Goal: Complete application form: Complete application form

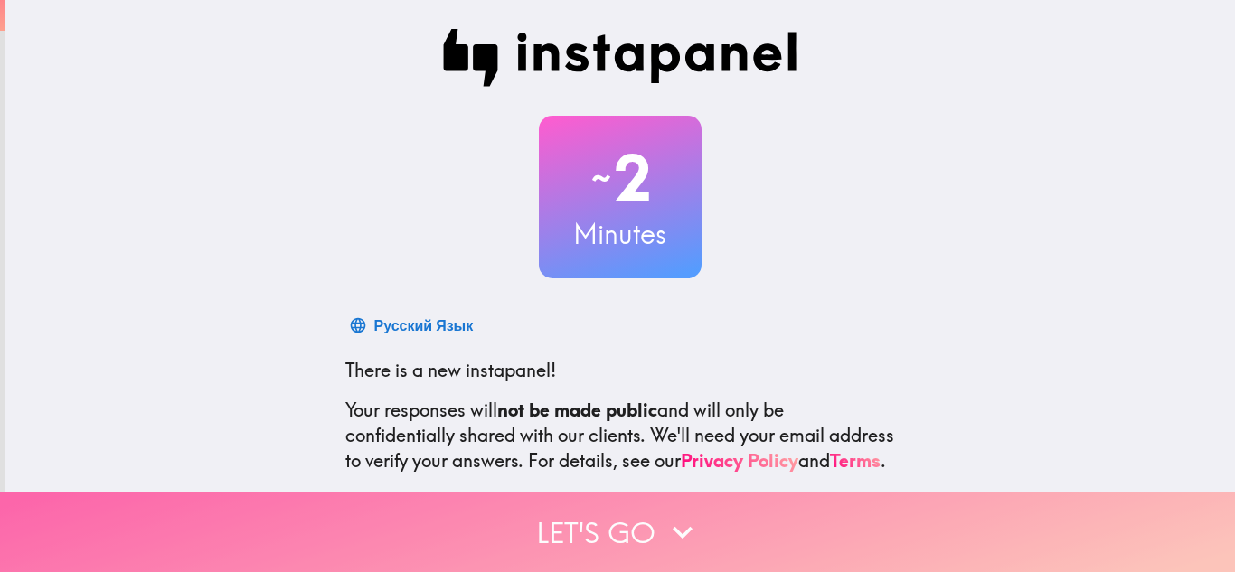
click at [516, 497] on button "Let's go" at bounding box center [617, 532] width 1235 height 80
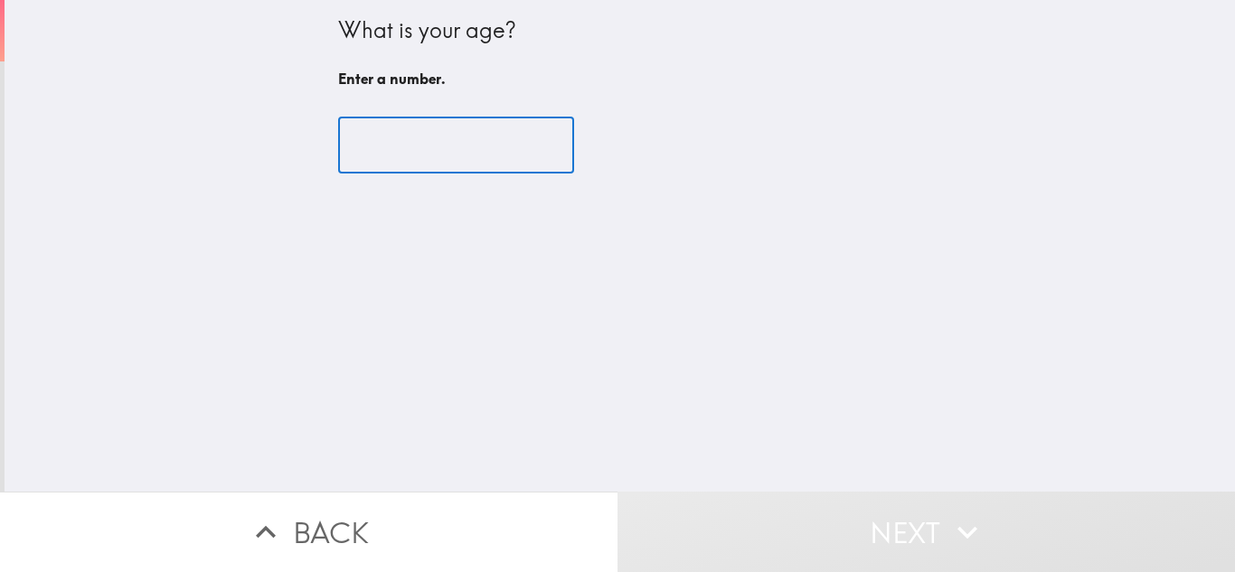
click at [403, 167] on input "number" at bounding box center [456, 146] width 236 height 56
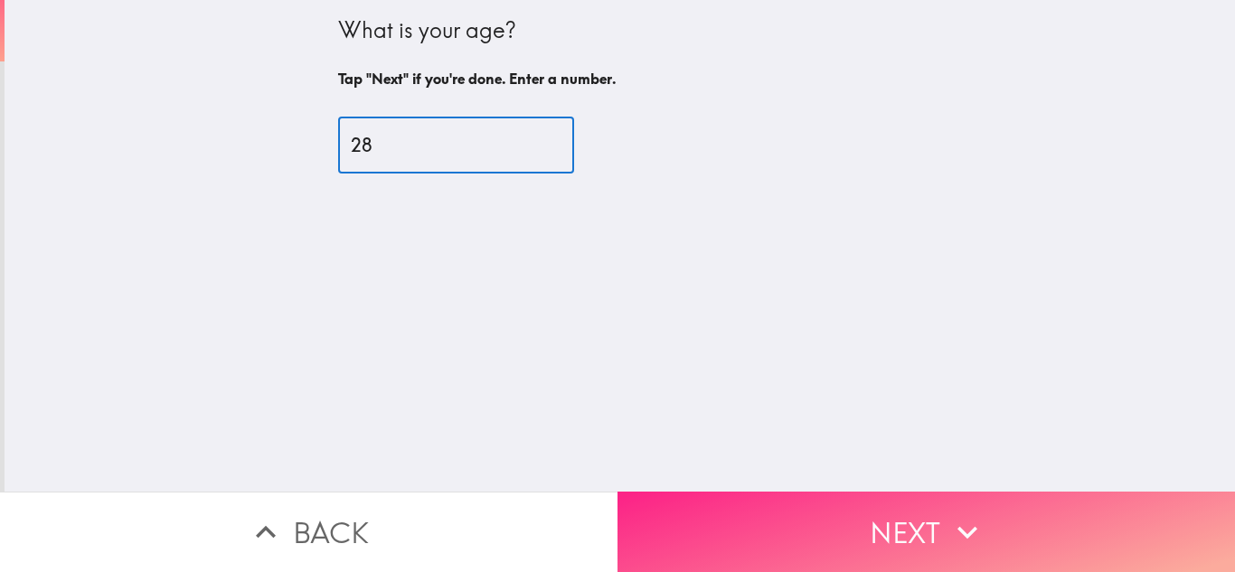
type input "28"
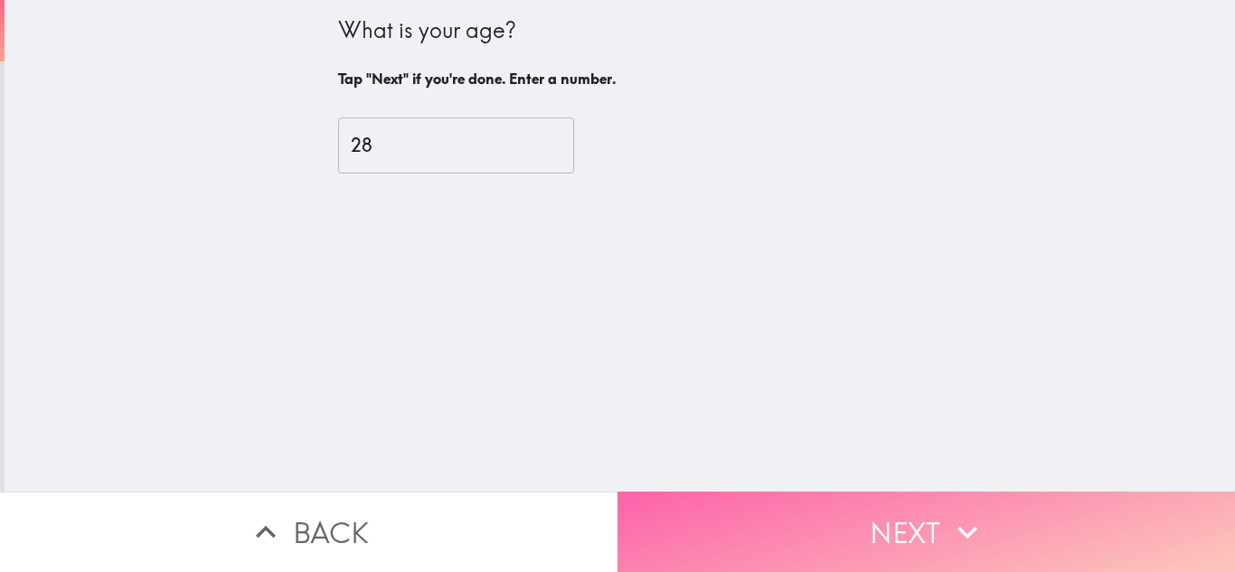
click at [888, 506] on button "Next" at bounding box center [925, 532] width 617 height 80
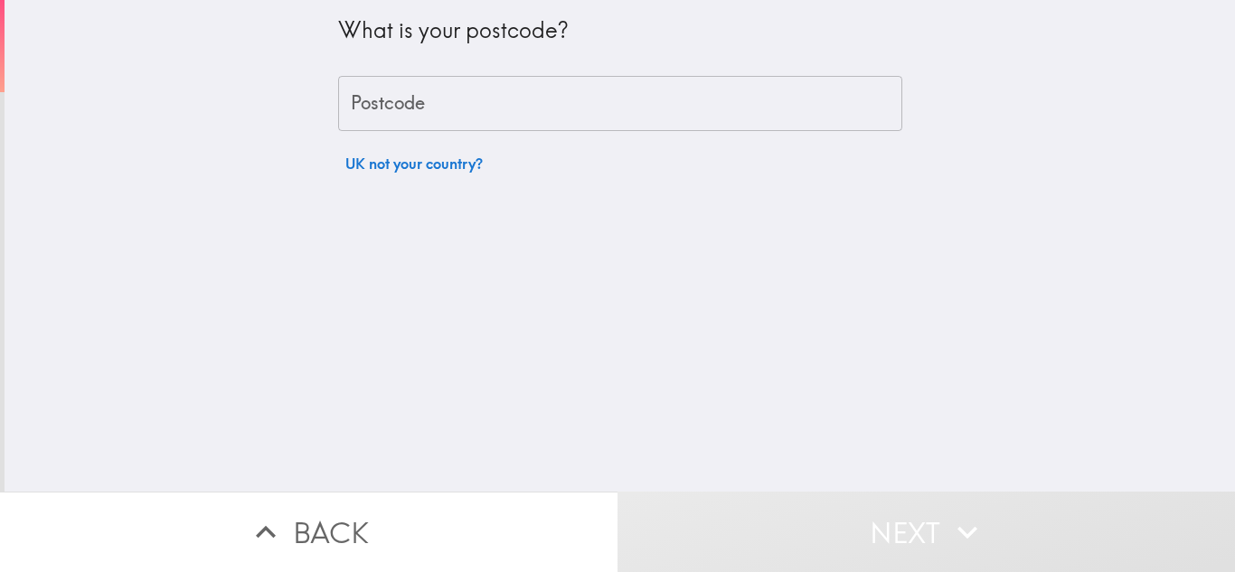
click at [429, 93] on input "Postcode" at bounding box center [620, 104] width 564 height 56
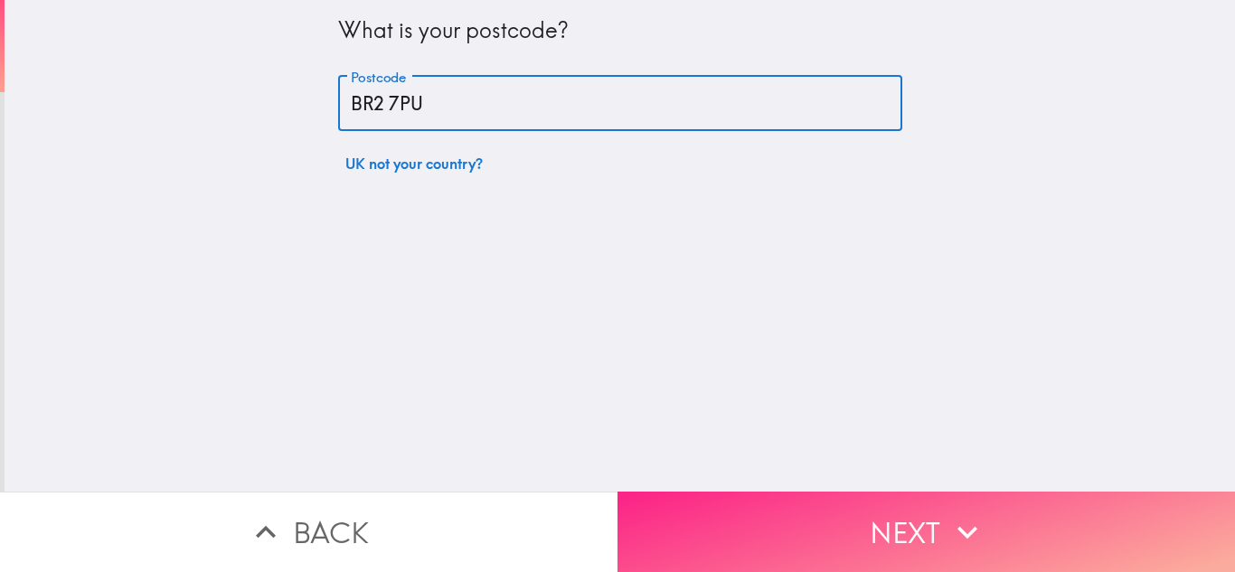
type input "BR2 7PU"
click at [858, 524] on button "Next" at bounding box center [925, 532] width 617 height 80
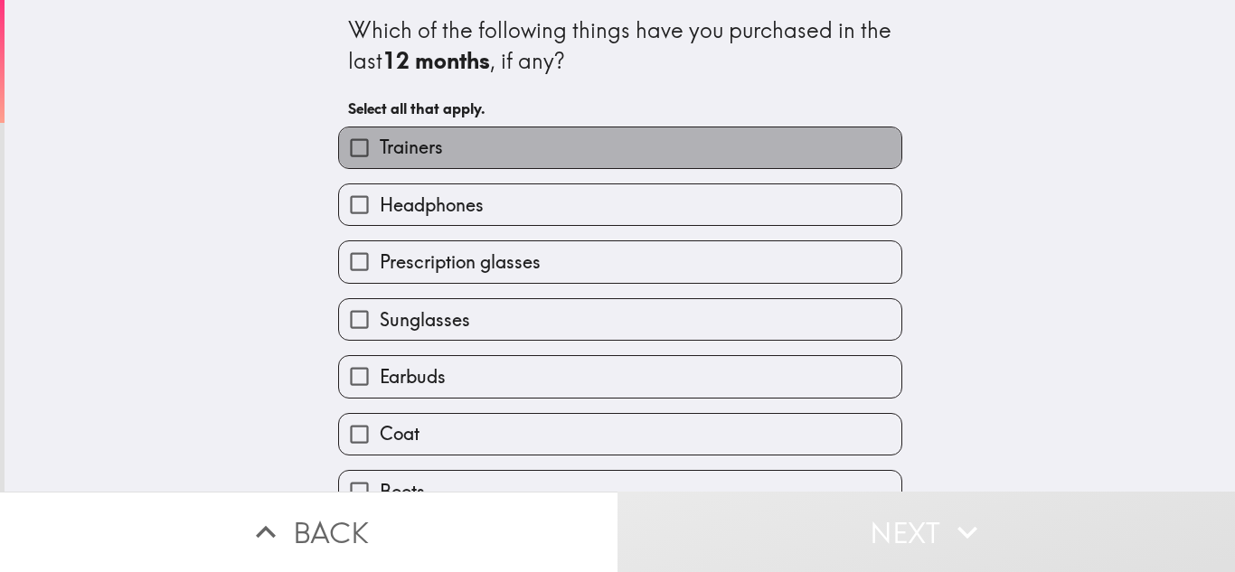
click at [585, 160] on label "Trainers" at bounding box center [620, 147] width 562 height 41
click at [380, 160] on input "Trainers" at bounding box center [359, 147] width 41 height 41
checkbox input "true"
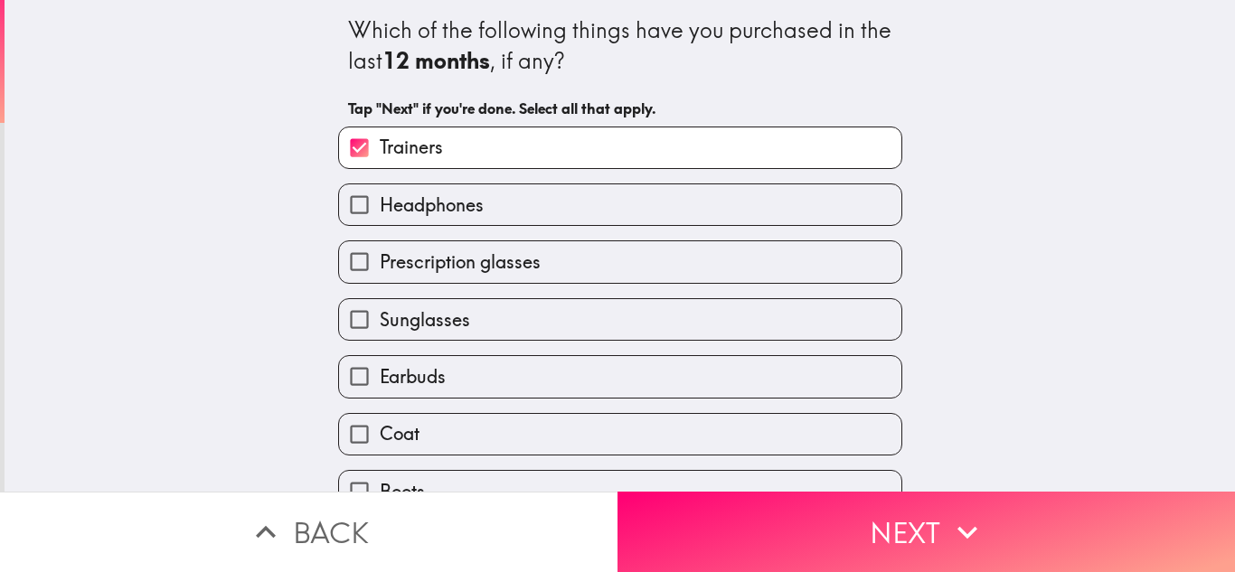
click at [597, 284] on div "Sunglasses" at bounding box center [613, 312] width 579 height 57
click at [601, 347] on div "Earbuds" at bounding box center [613, 369] width 579 height 57
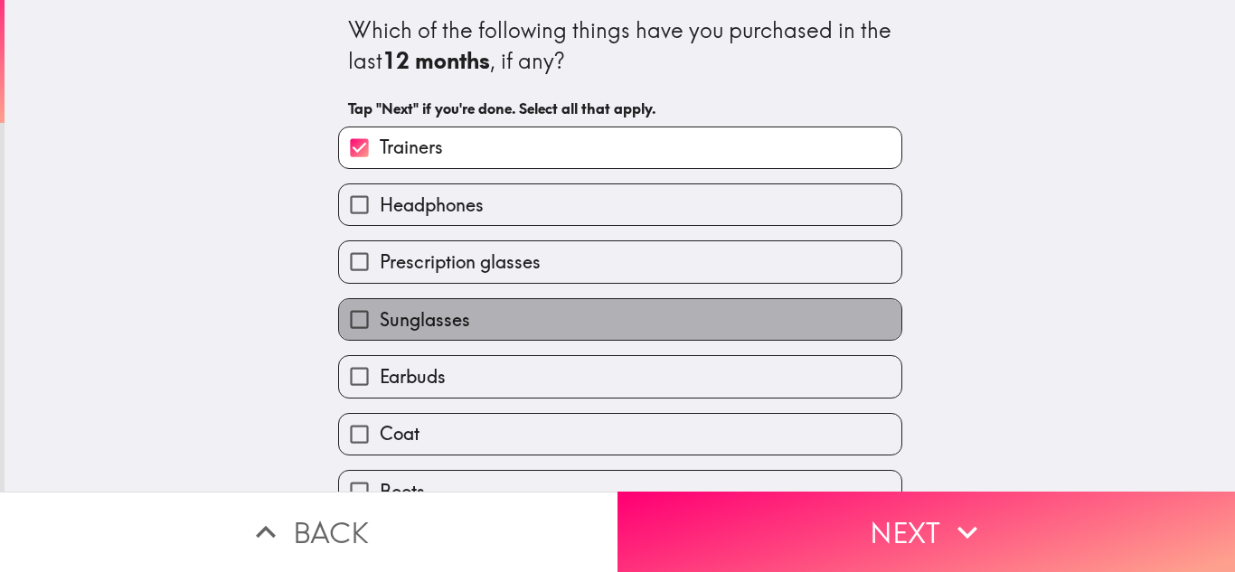
click at [595, 301] on label "Sunglasses" at bounding box center [620, 319] width 562 height 41
click at [380, 301] on input "Sunglasses" at bounding box center [359, 319] width 41 height 41
checkbox input "true"
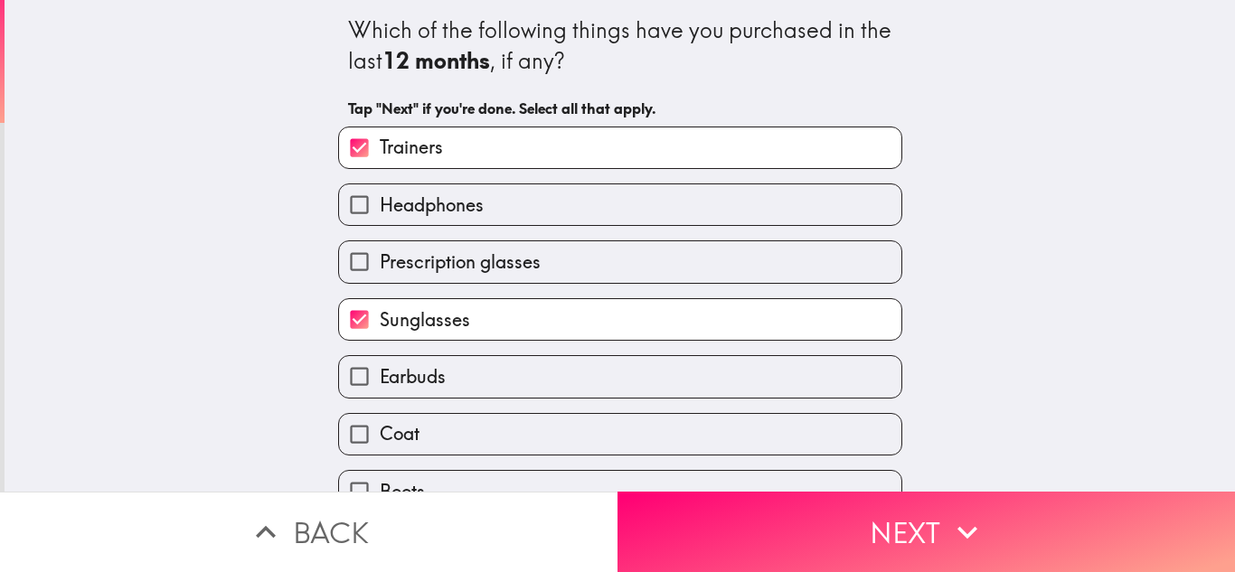
click at [579, 426] on label "Coat" at bounding box center [620, 434] width 562 height 41
click at [380, 426] on input "Coat" at bounding box center [359, 434] width 41 height 41
checkbox input "true"
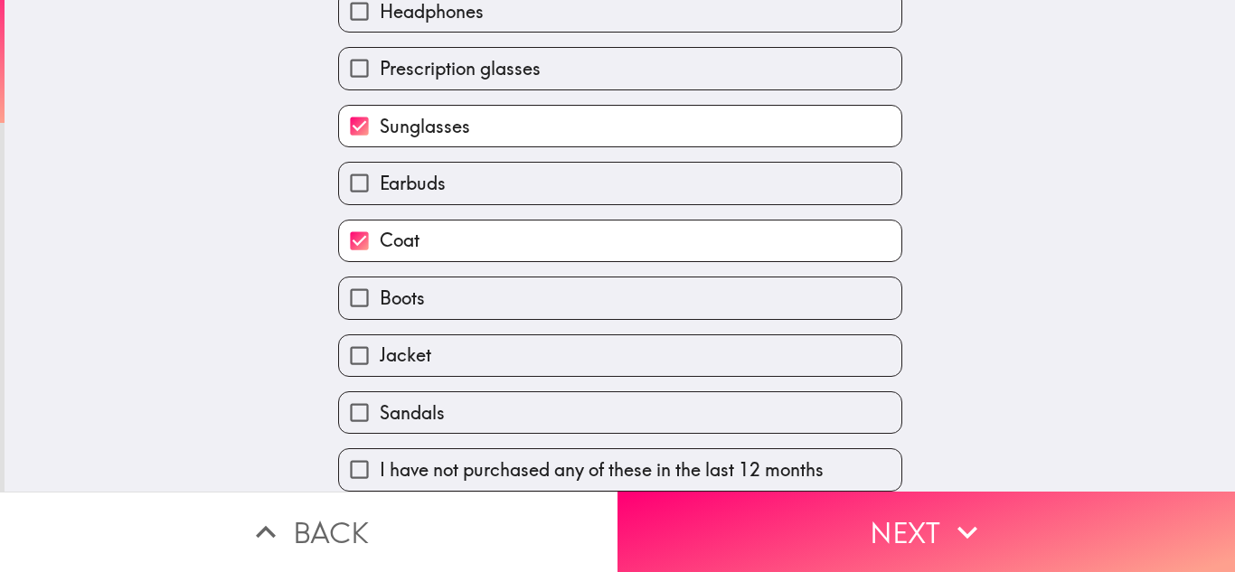
scroll to position [209, 0]
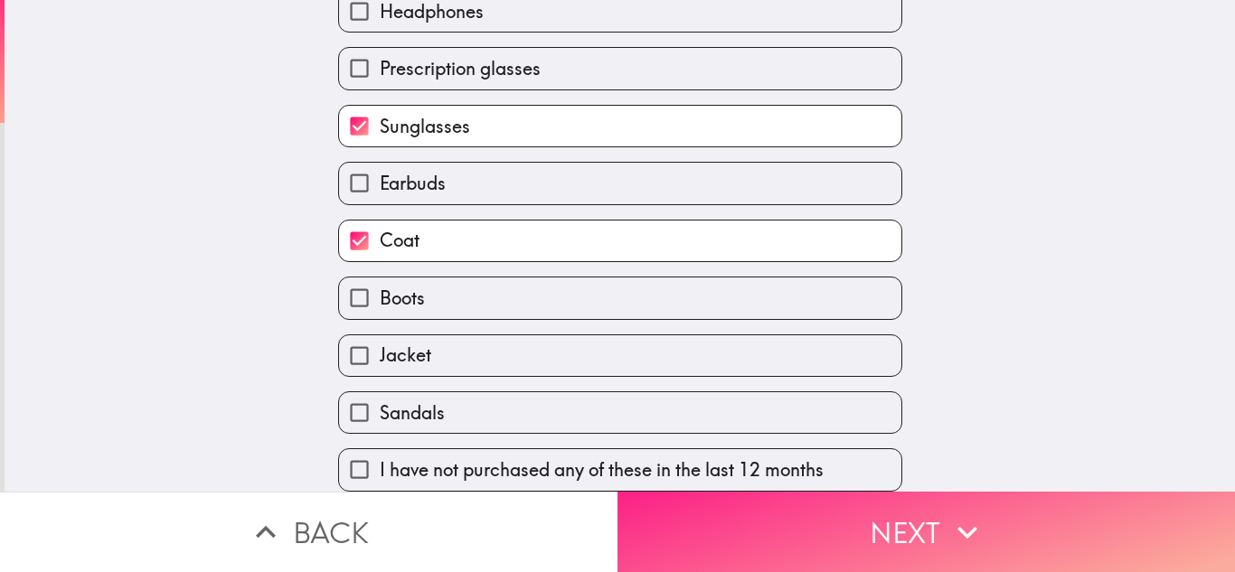
click at [764, 492] on button "Next" at bounding box center [925, 532] width 617 height 80
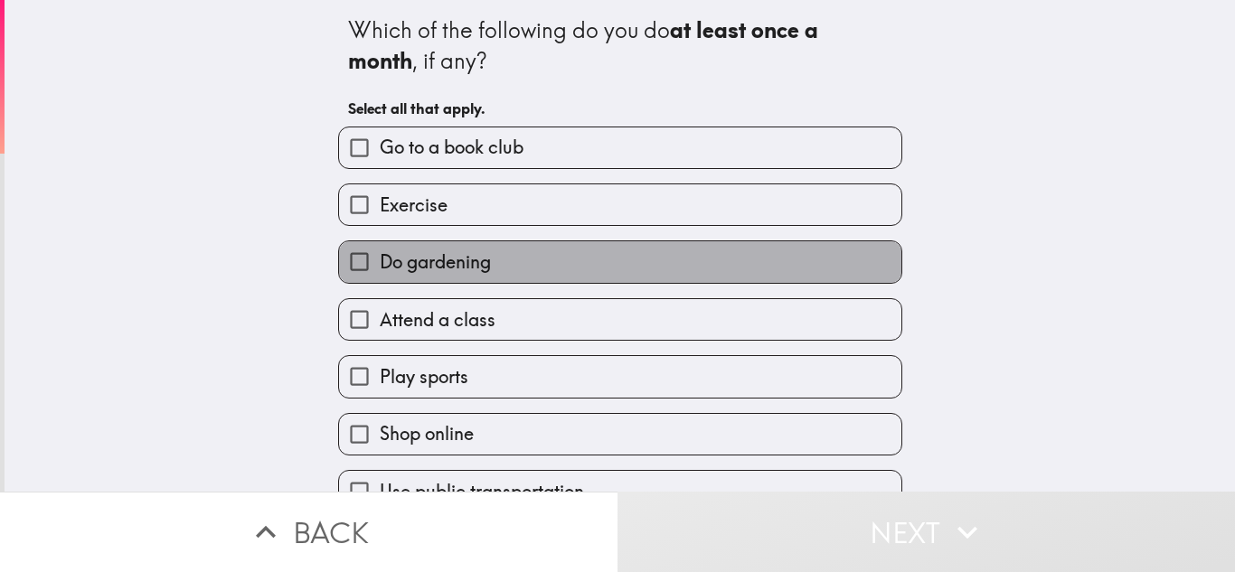
click at [599, 258] on label "Do gardening" at bounding box center [620, 261] width 562 height 41
click at [380, 258] on input "Do gardening" at bounding box center [359, 261] width 41 height 41
checkbox input "true"
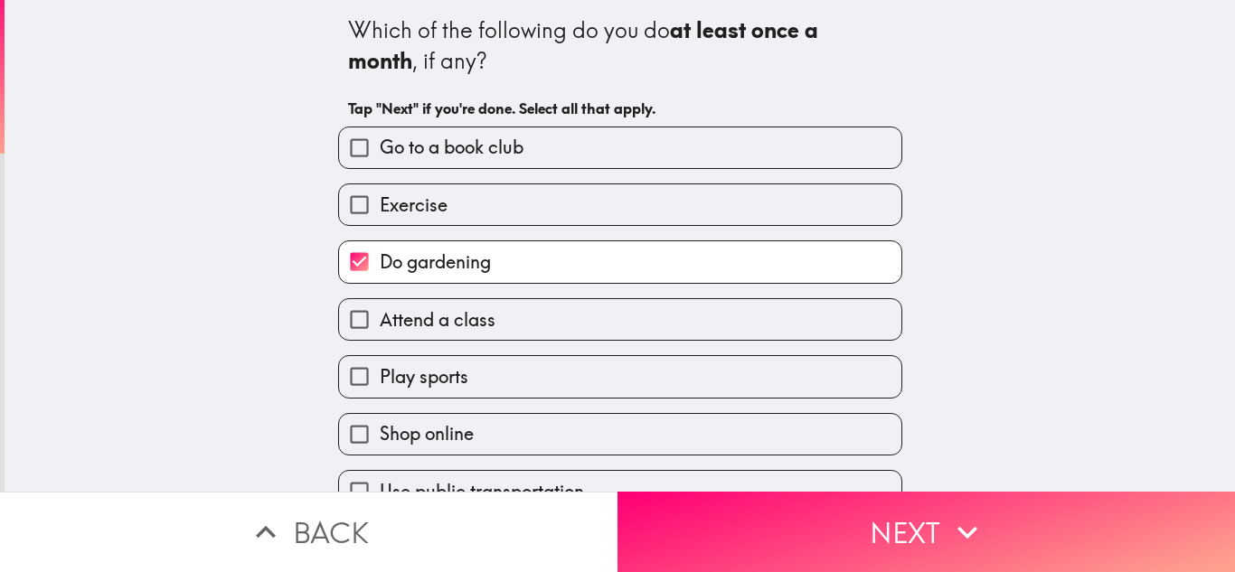
click at [597, 393] on label "Play sports" at bounding box center [620, 376] width 562 height 41
click at [380, 393] on input "Play sports" at bounding box center [359, 376] width 41 height 41
checkbox input "true"
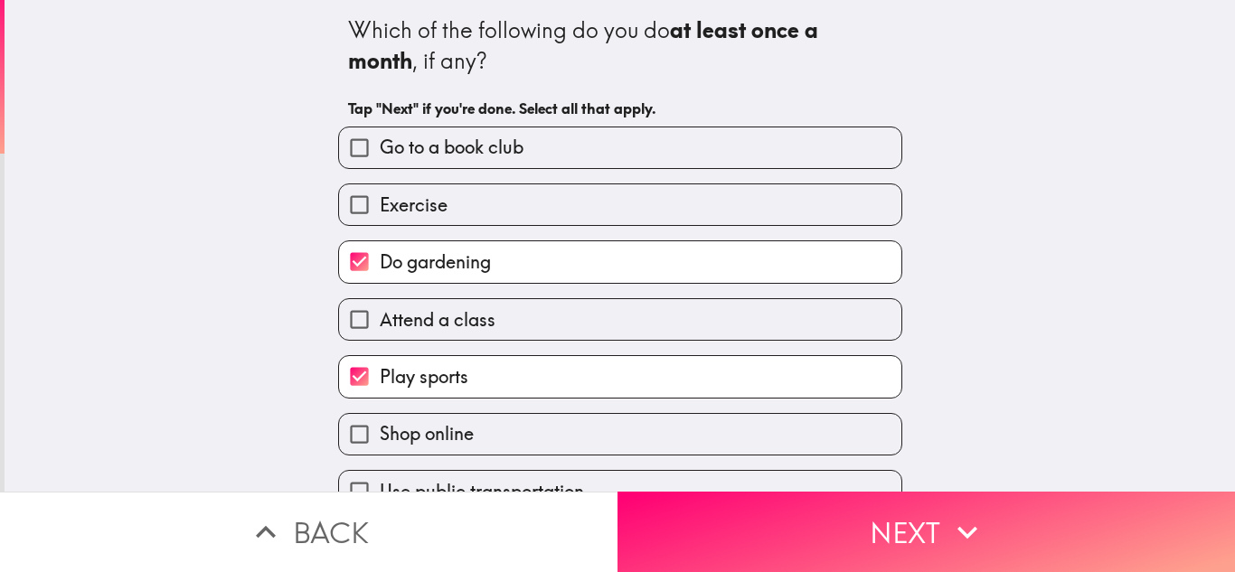
click at [595, 457] on div "Use public transportation" at bounding box center [613, 484] width 579 height 57
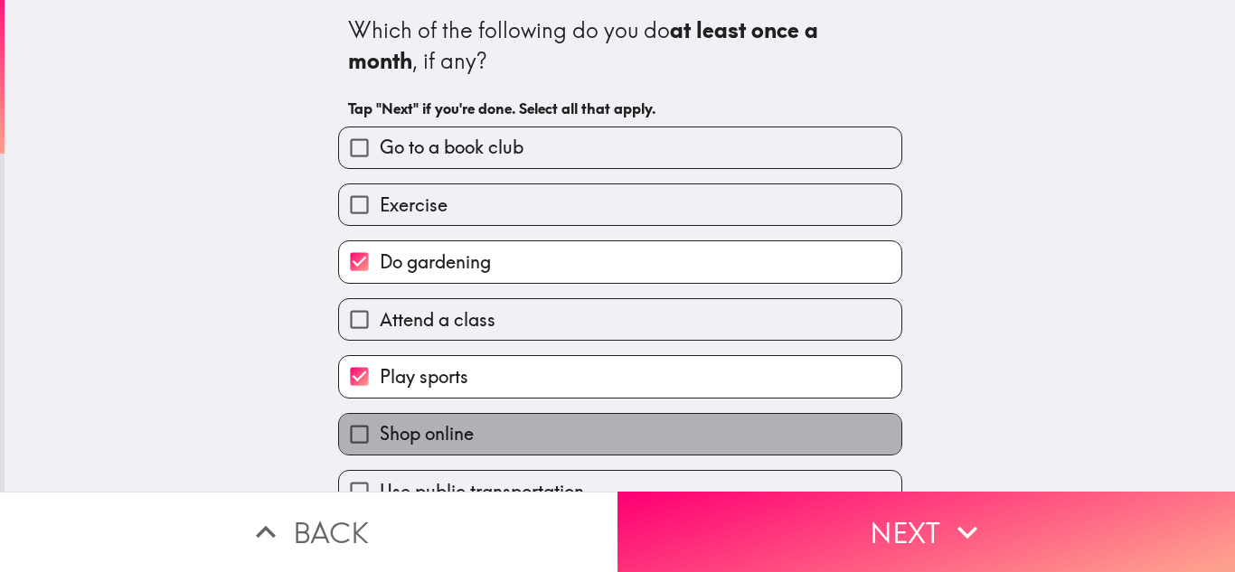
click at [594, 428] on label "Shop online" at bounding box center [620, 434] width 562 height 41
click at [380, 428] on input "Shop online" at bounding box center [359, 434] width 41 height 41
checkbox input "true"
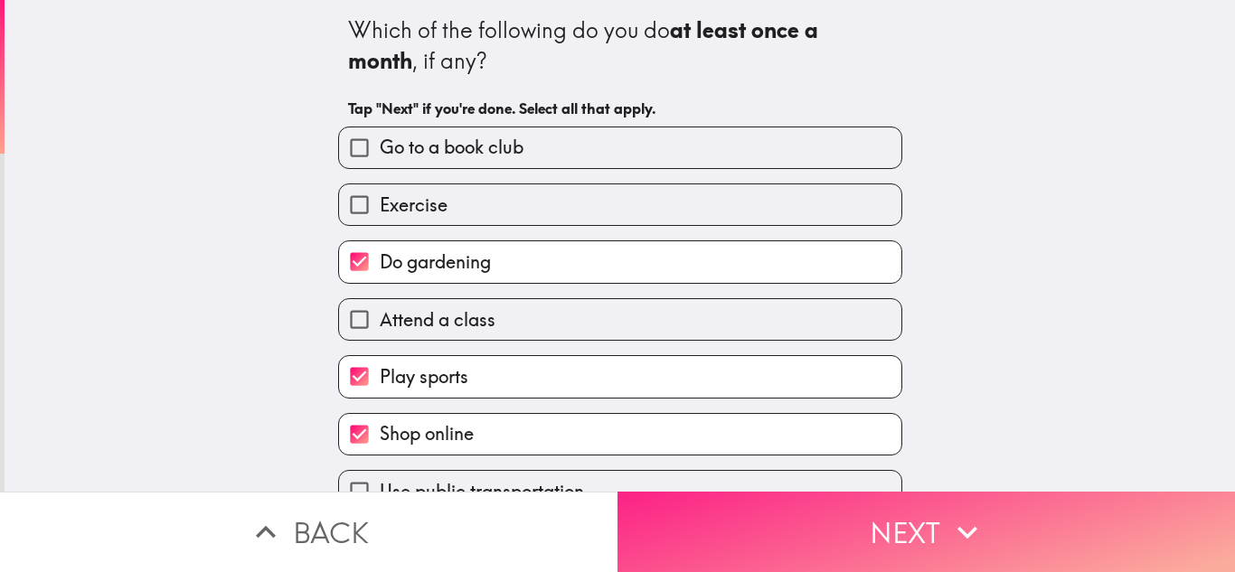
click at [661, 520] on button "Next" at bounding box center [925, 532] width 617 height 80
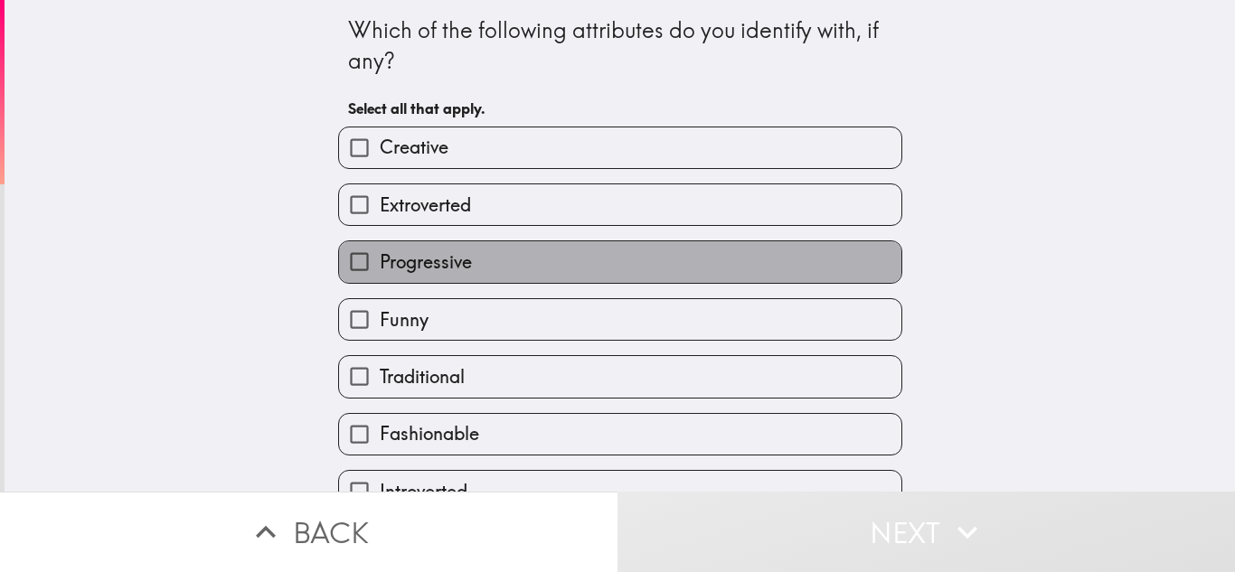
click at [548, 247] on label "Progressive" at bounding box center [620, 261] width 562 height 41
click at [380, 247] on input "Progressive" at bounding box center [359, 261] width 41 height 41
checkbox input "true"
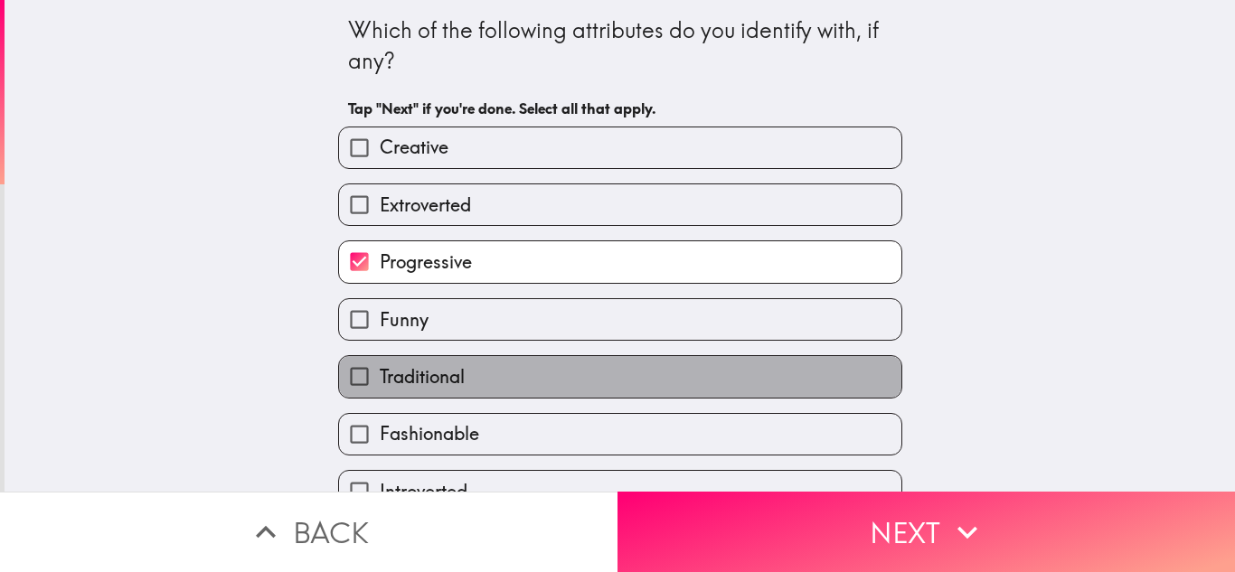
click at [567, 396] on label "Traditional" at bounding box center [620, 376] width 562 height 41
click at [380, 396] on input "Traditional" at bounding box center [359, 376] width 41 height 41
checkbox input "true"
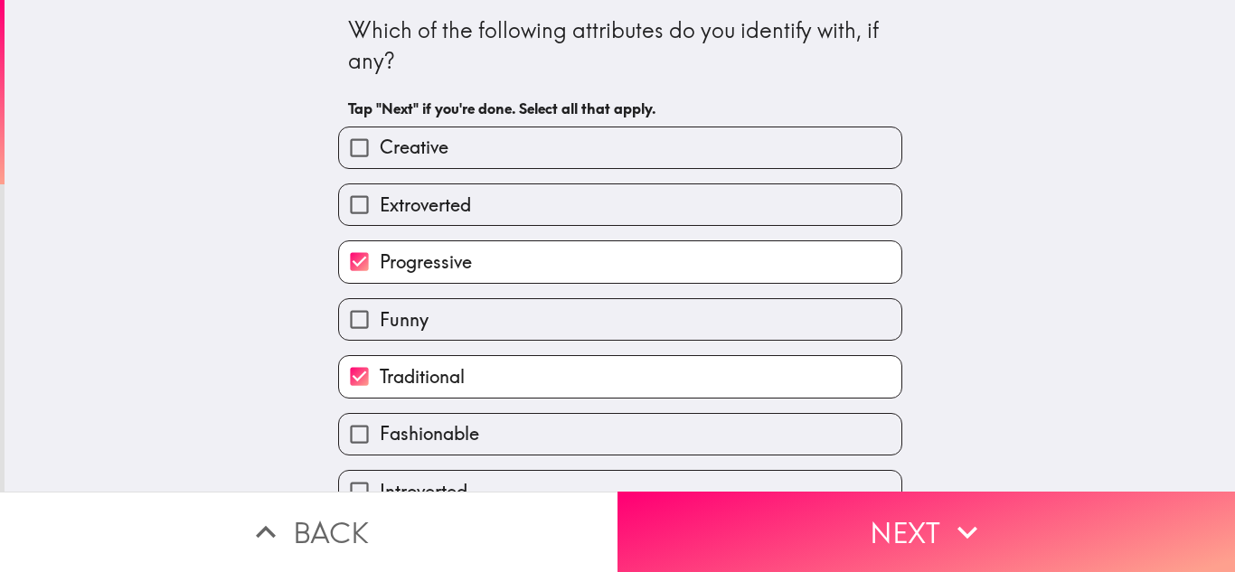
click at [570, 431] on label "Fashionable" at bounding box center [620, 434] width 562 height 41
click at [380, 431] on input "Fashionable" at bounding box center [359, 434] width 41 height 41
checkbox input "true"
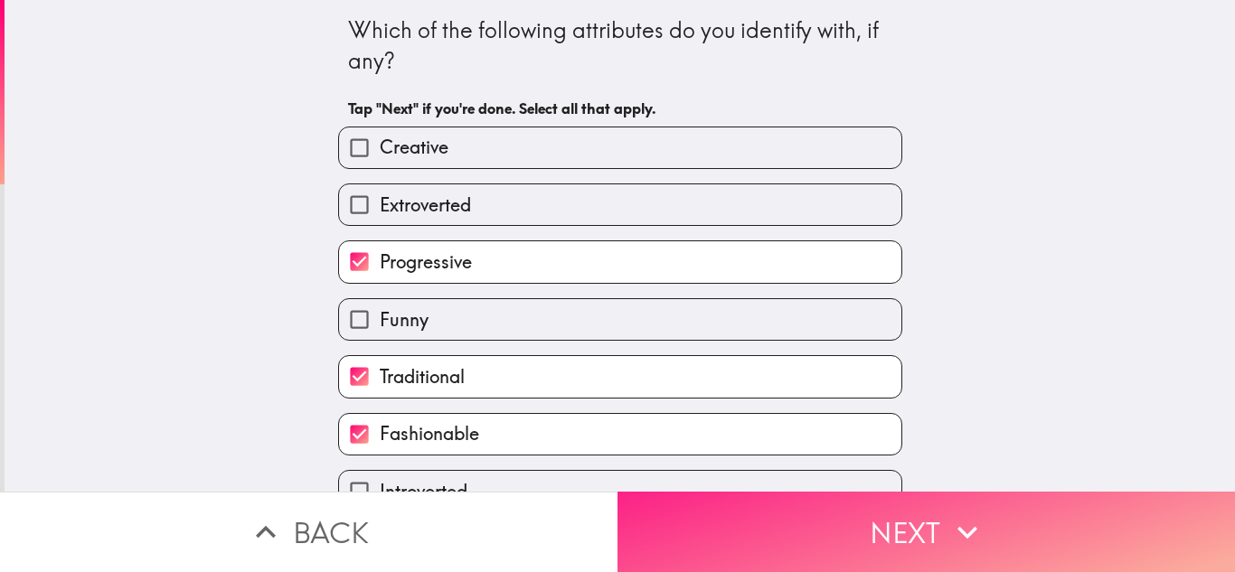
click at [654, 526] on button "Next" at bounding box center [925, 532] width 617 height 80
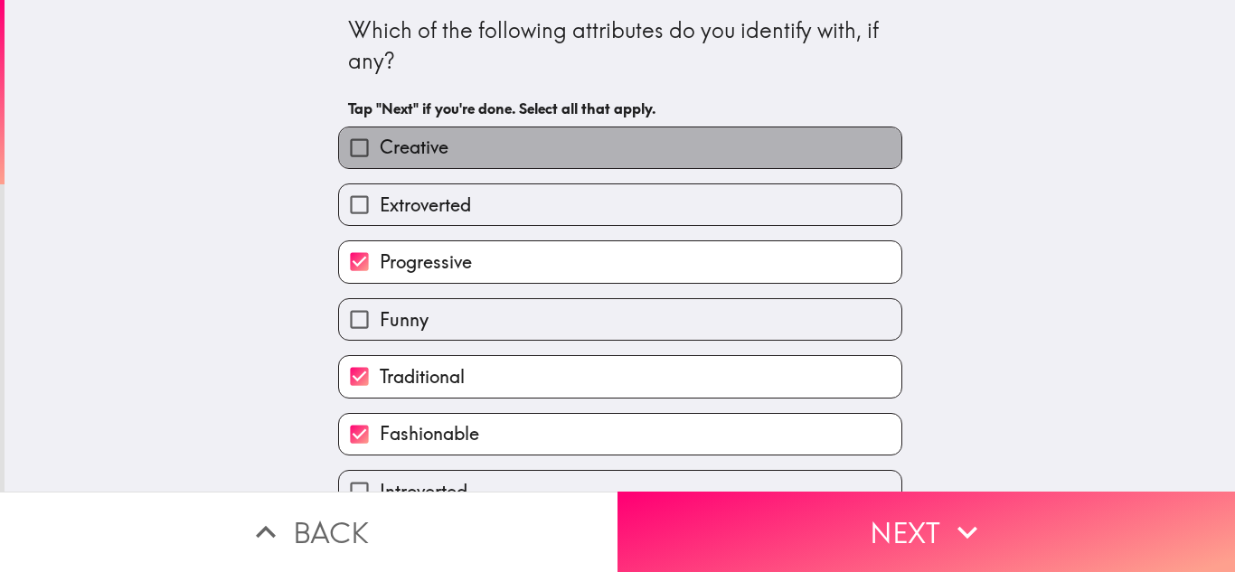
click at [465, 146] on label "Creative" at bounding box center [620, 147] width 562 height 41
click at [380, 146] on input "Creative" at bounding box center [359, 147] width 41 height 41
checkbox input "true"
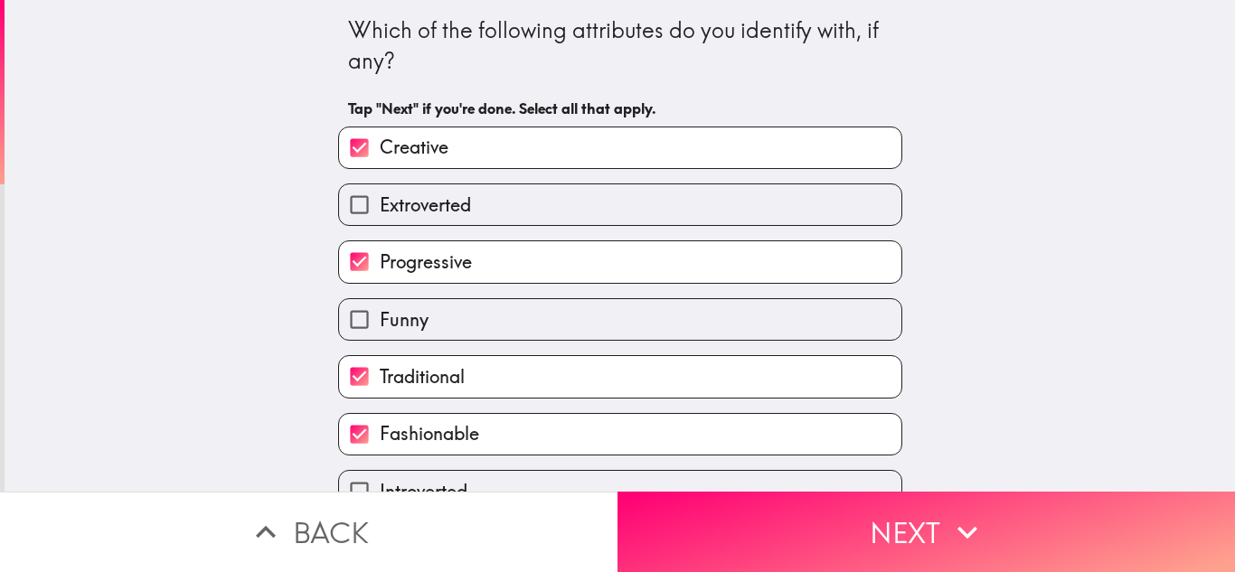
click at [489, 239] on div "Progressive" at bounding box center [613, 254] width 579 height 57
click at [497, 315] on label "Funny" at bounding box center [620, 319] width 562 height 41
click at [380, 315] on input "Funny" at bounding box center [359, 319] width 41 height 41
checkbox input "true"
